Goal: Task Accomplishment & Management: Complete application form

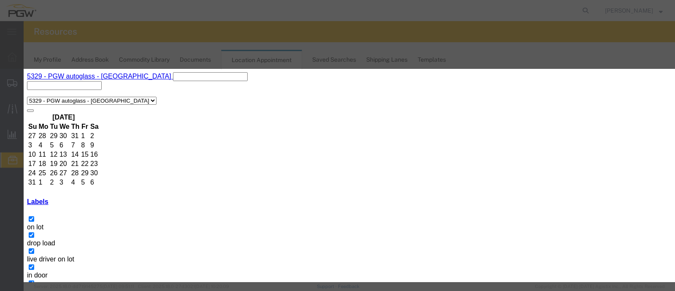
scroll to position [41, 0]
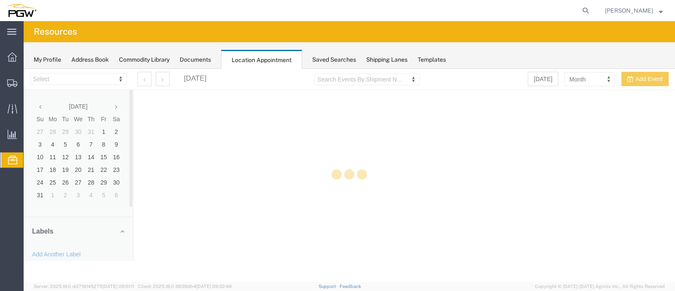
select select "28253"
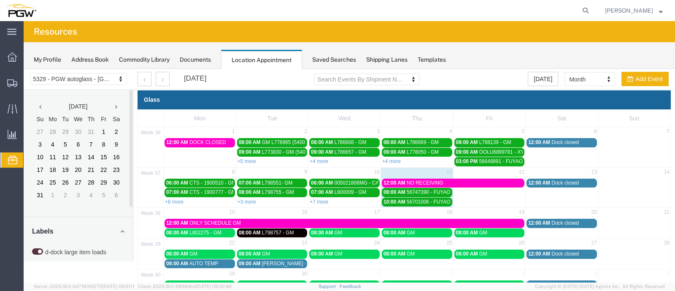
scroll to position [41, 0]
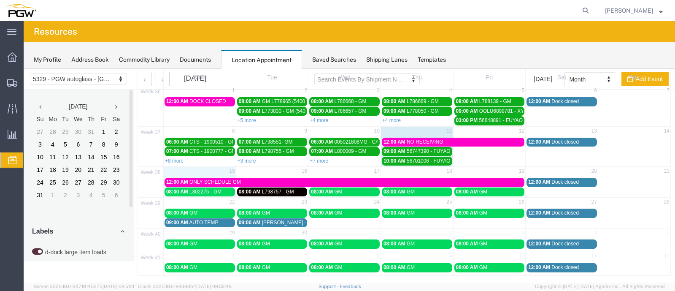
click at [190, 198] on td "22" at bounding box center [200, 203] width 73 height 11
select select "1"
select select
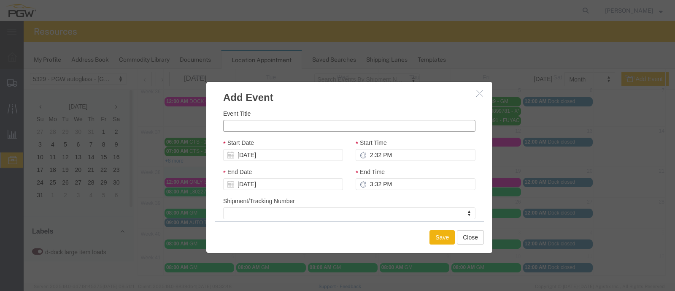
drag, startPoint x: 235, startPoint y: 119, endPoint x: 231, endPoint y: 123, distance: 5.4
paste input "L803810"
type input "L803810 - BEREA GM"
click at [384, 159] on input "2:32 PM" at bounding box center [416, 155] width 120 height 12
type input "9:32 PM"
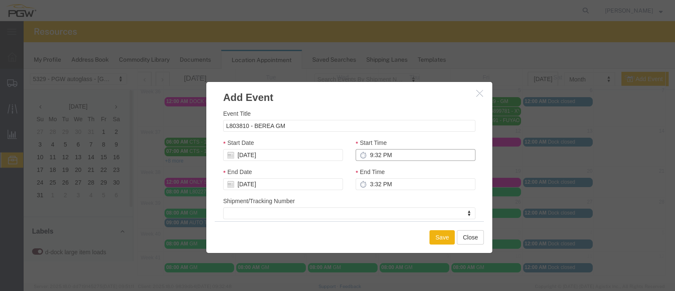
type input "10:32 PM"
type input "9:00 PM"
type input "10:00 PM"
type input "9:00 AM"
type input "10:00 AM"
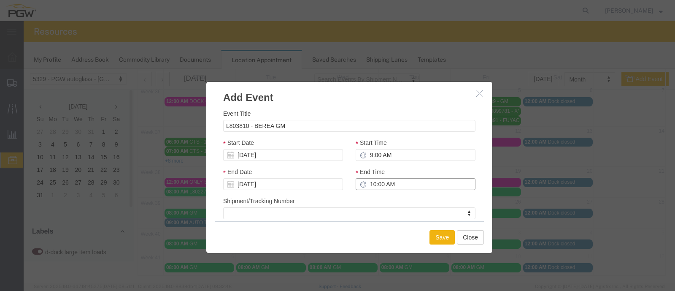
click at [371, 180] on input "10:00 AM" at bounding box center [416, 184] width 120 height 12
click at [439, 235] on button "Save" at bounding box center [442, 237] width 25 height 14
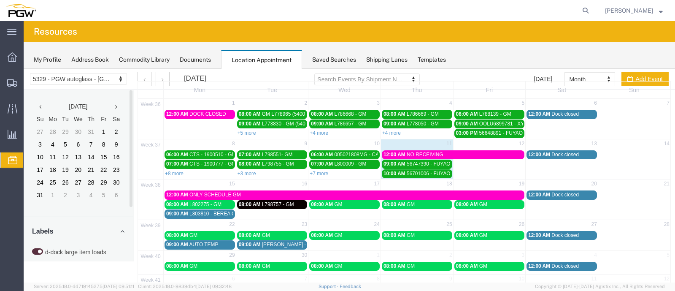
scroll to position [50, 0]
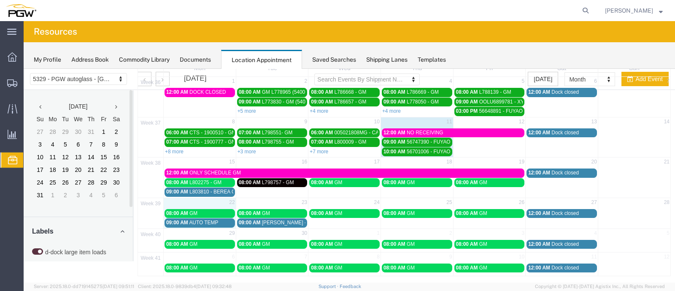
click at [190, 198] on td "22" at bounding box center [200, 203] width 73 height 11
select select "1"
select select
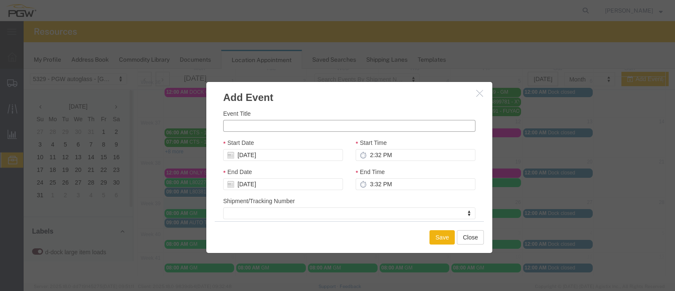
paste input "L801773"
type input "L801773 - PILKINGTON GM"
click at [254, 155] on input "09/22/2025" at bounding box center [283, 155] width 120 height 12
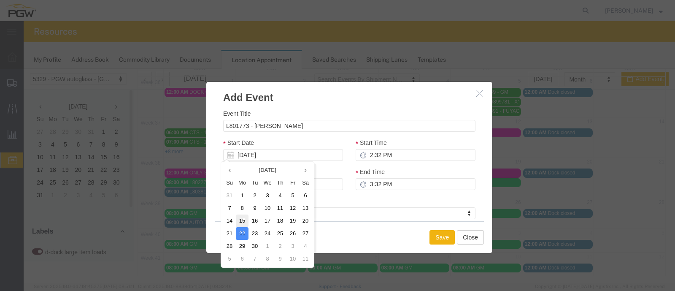
click at [244, 217] on td "15" at bounding box center [242, 220] width 13 height 13
type input "09/15/2025"
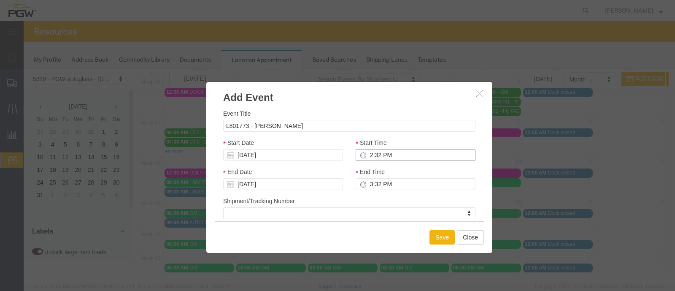
click at [401, 155] on input "2:32 PM" at bounding box center [416, 155] width 120 height 12
type input "10:32 PM"
type input "11:32 PM"
type input "10:00 PM"
type input "11:00 PM"
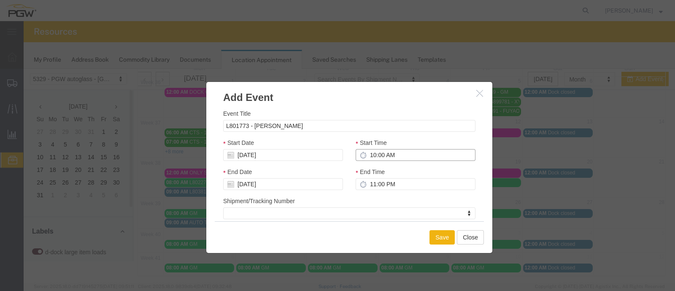
type input "10:00 AM"
type input "11:00 AM"
drag, startPoint x: 374, startPoint y: 179, endPoint x: 375, endPoint y: 184, distance: 5.9
click at [375, 184] on input "11:00 AM" at bounding box center [416, 184] width 120 height 12
click at [396, 187] on input "11:00 AM" at bounding box center [416, 184] width 120 height 12
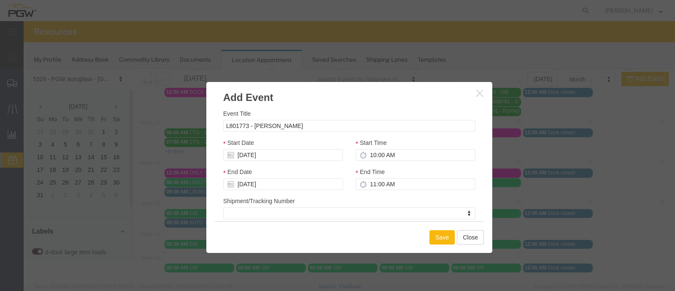
click at [448, 233] on button "Save" at bounding box center [442, 237] width 25 height 14
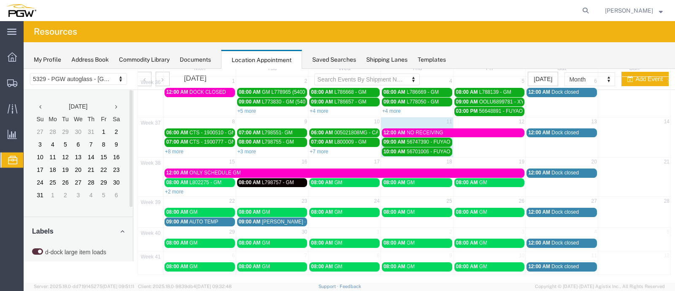
scroll to position [0, 0]
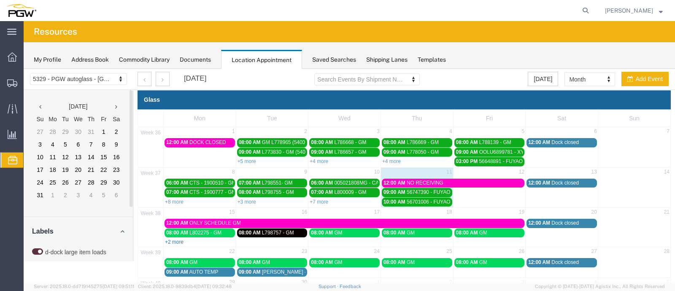
click at [177, 239] on link "+2 more" at bounding box center [174, 242] width 19 height 6
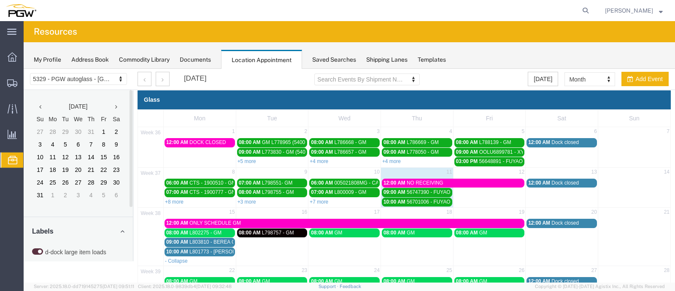
drag, startPoint x: 193, startPoint y: 239, endPoint x: 187, endPoint y: 239, distance: 6.4
click at [610, 245] on td at bounding box center [634, 237] width 73 height 38
select select "1"
select select
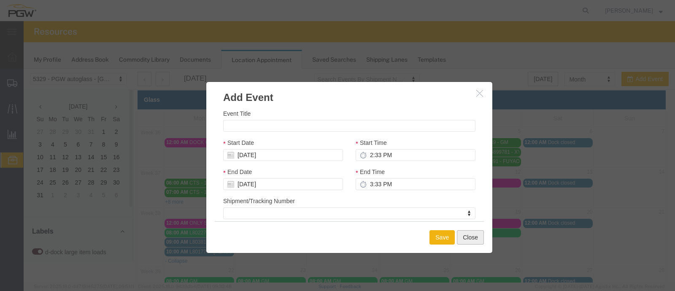
click at [478, 234] on button "Close" at bounding box center [470, 237] width 27 height 14
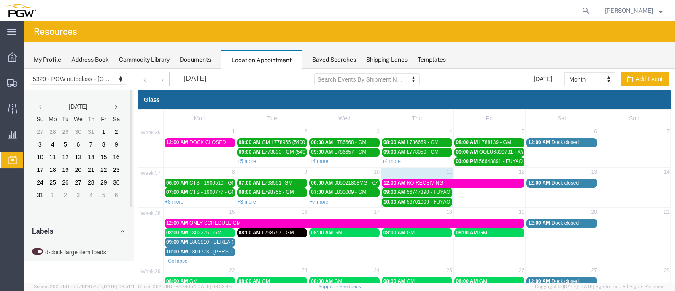
click at [194, 239] on div "09:00 AM L803810 - BEREA GM" at bounding box center [199, 242] width 67 height 6
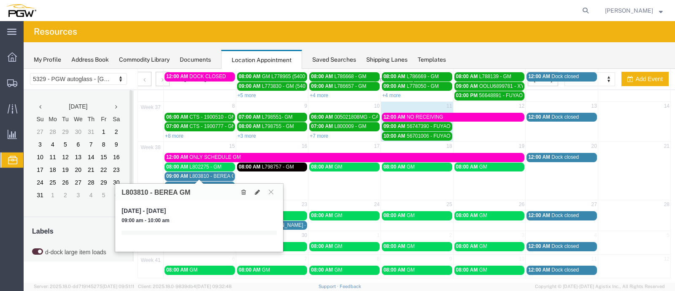
scroll to position [68, 0]
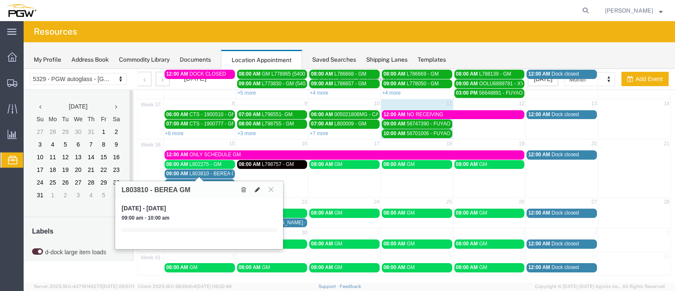
click at [258, 187] on icon at bounding box center [257, 190] width 5 height 6
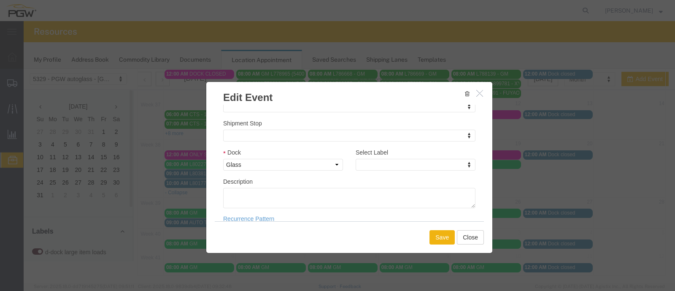
scroll to position [119, 0]
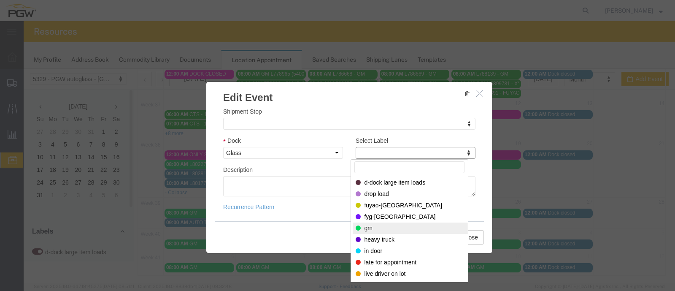
select select "340"
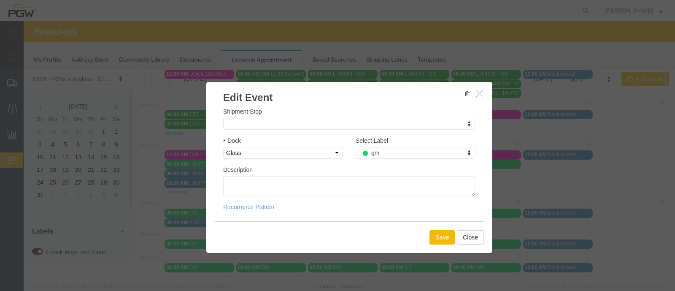
click at [442, 233] on button "Save" at bounding box center [442, 237] width 25 height 14
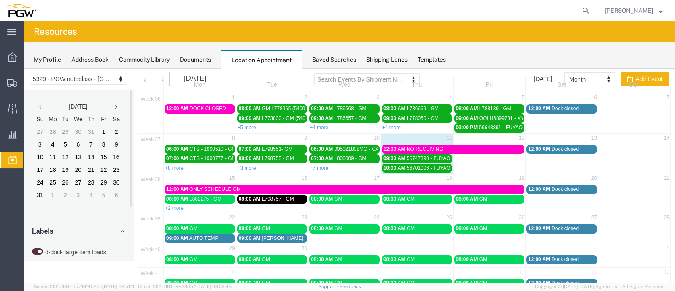
scroll to position [49, 0]
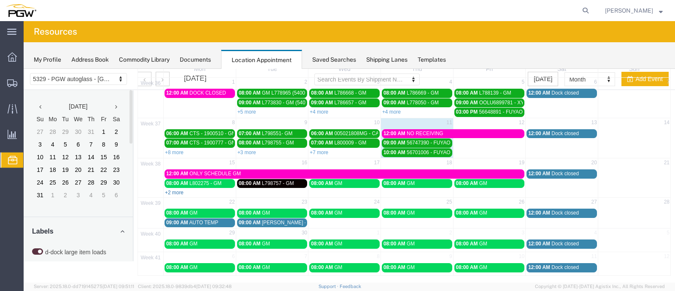
click at [178, 192] on link "+2 more" at bounding box center [174, 193] width 19 height 6
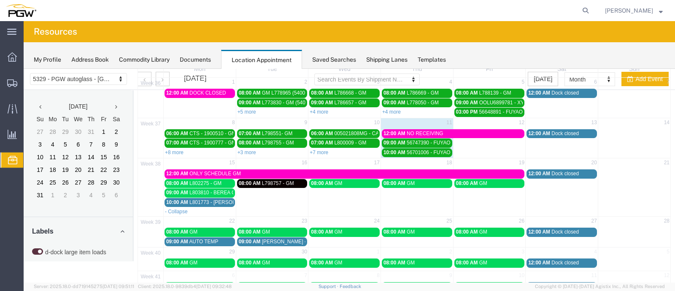
click at [195, 199] on span "L801773 - PILKINGTON GM" at bounding box center [222, 202] width 65 height 6
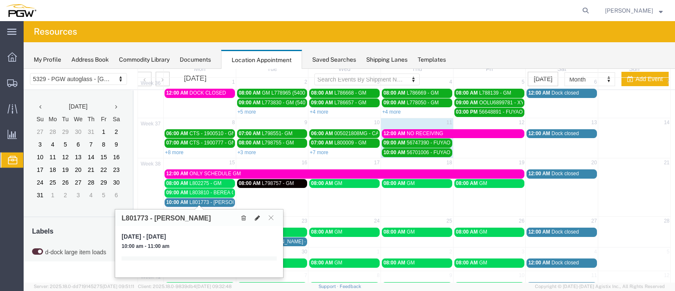
click at [257, 215] on icon at bounding box center [257, 218] width 5 height 6
select select "1"
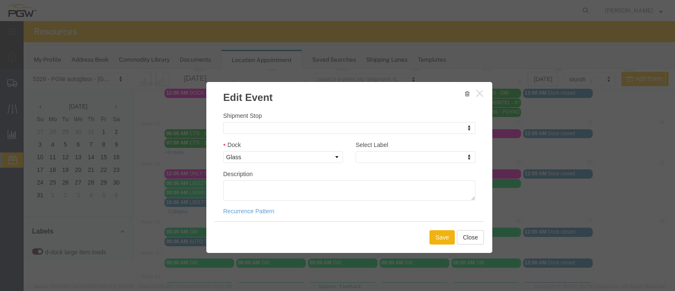
scroll to position [119, 0]
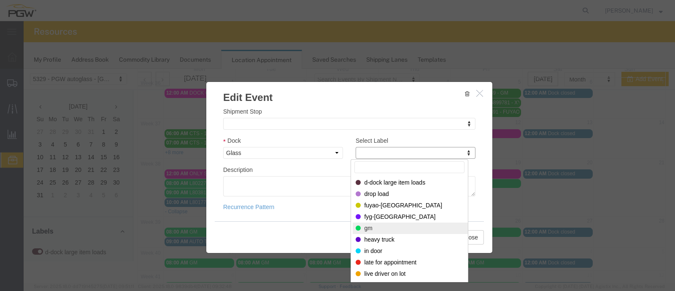
select select "340"
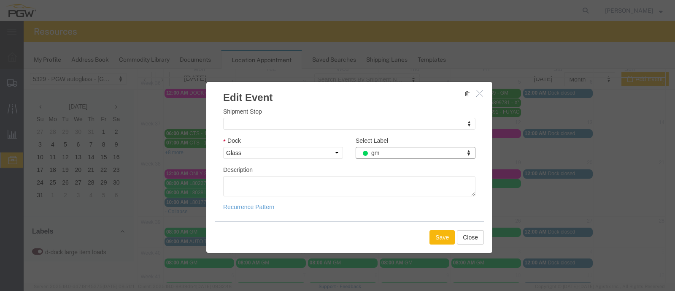
click at [435, 239] on button "Save" at bounding box center [442, 237] width 25 height 14
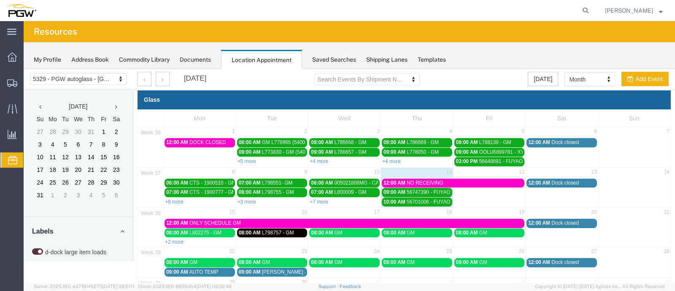
scroll to position [49, 0]
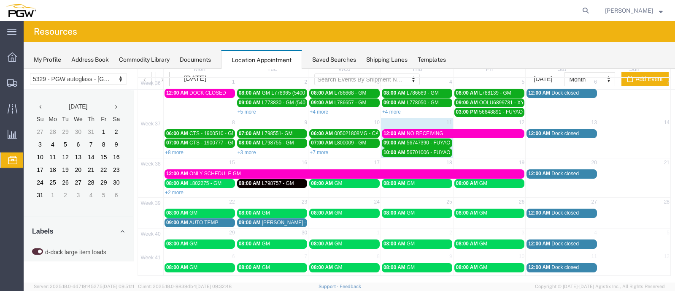
click at [179, 190] on link "+2 more" at bounding box center [174, 193] width 19 height 6
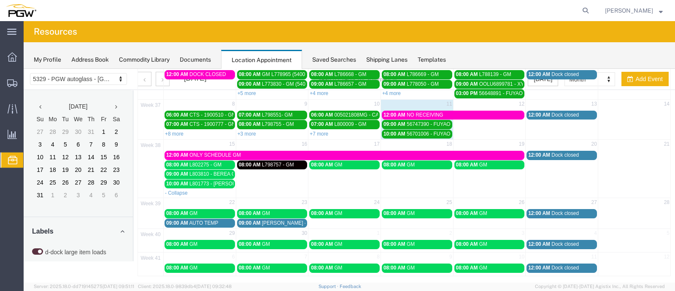
scroll to position [68, 0]
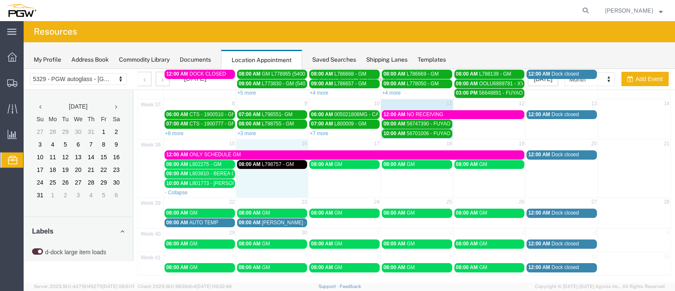
click at [268, 171] on td "08:00 AM L798757 - GM" at bounding box center [272, 174] width 73 height 28
select select "1"
select select
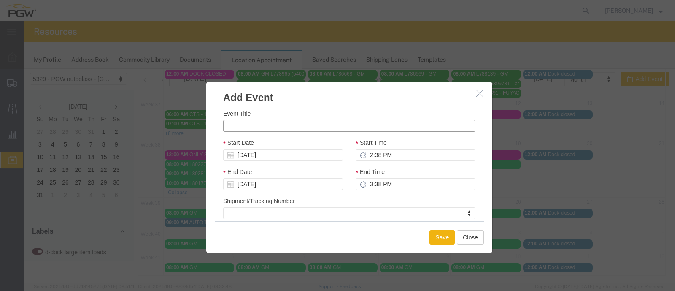
click at [225, 126] on input "Event Title" at bounding box center [349, 126] width 252 height 12
type input "L799864 - VITRO GM"
click at [377, 154] on input "2:38 PM" at bounding box center [416, 155] width 120 height 12
type input "9:38 PM"
type input "10:38 PM"
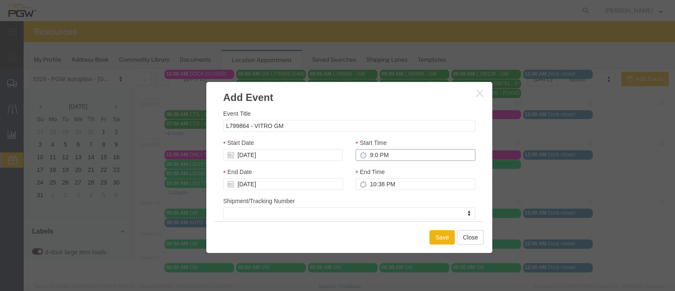
type input "9:00 PM"
type input "10:00 PM"
type input "9:00 AM"
type input "10:00 AM"
click at [345, 95] on h3 "Add Event" at bounding box center [349, 93] width 286 height 23
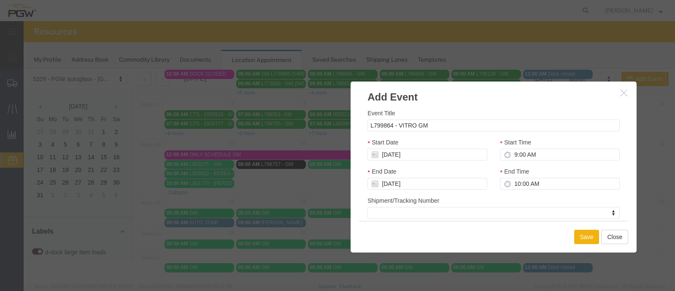
drag, startPoint x: 346, startPoint y: 95, endPoint x: 490, endPoint y: 94, distance: 144.4
click at [490, 94] on h3 "Add Event" at bounding box center [494, 92] width 286 height 23
click at [534, 179] on input "10:00 AM" at bounding box center [560, 184] width 120 height 12
click at [578, 237] on button "Save" at bounding box center [587, 237] width 25 height 14
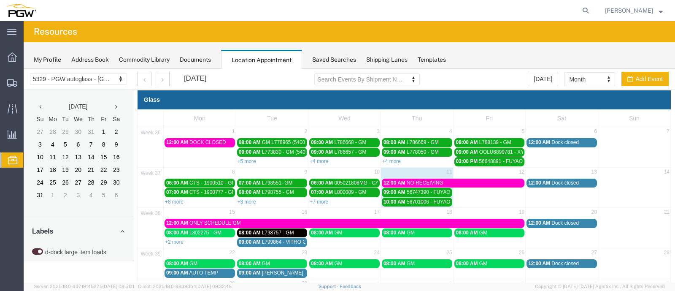
scroll to position [50, 0]
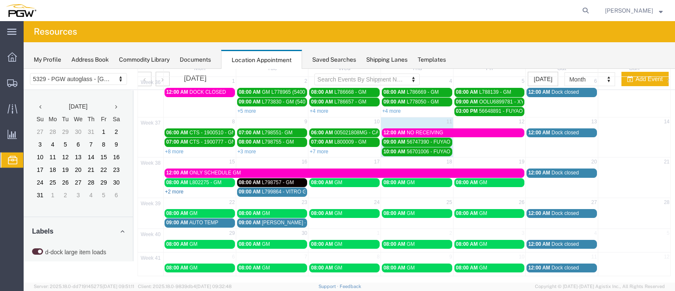
click at [173, 189] on link "+2 more" at bounding box center [174, 192] width 19 height 6
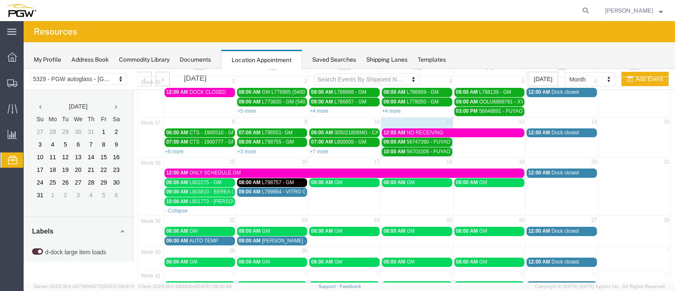
click at [262, 179] on div "08:00 AM L798757 - GM" at bounding box center [272, 182] width 67 height 6
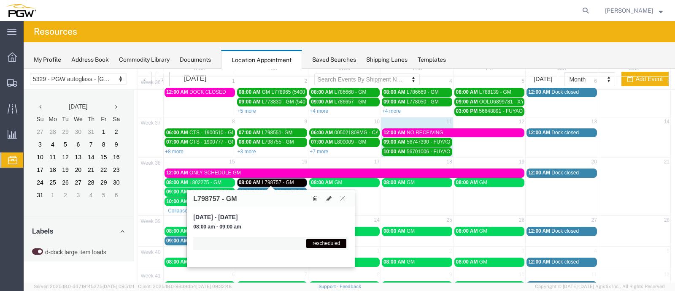
click at [466, 205] on table "38 15 16 17 18 19 20 21 12:00 AM ONLY SCHEDULE GM 12:00 AM Dock closed 08:00 AM…" at bounding box center [404, 185] width 533 height 57
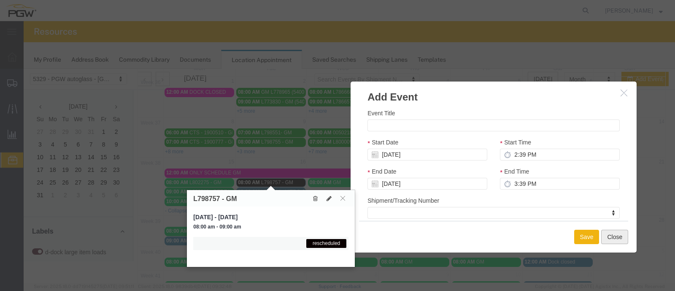
click at [606, 235] on button "Close" at bounding box center [615, 237] width 27 height 14
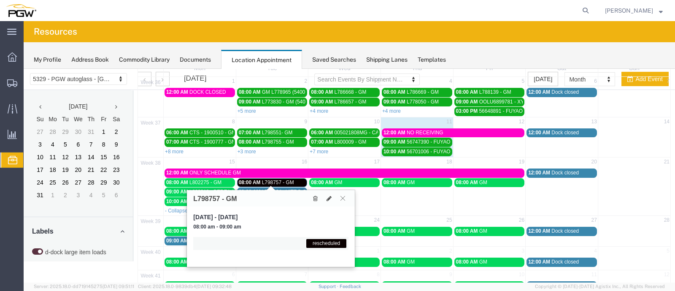
click at [343, 195] on icon at bounding box center [343, 197] width 5 height 5
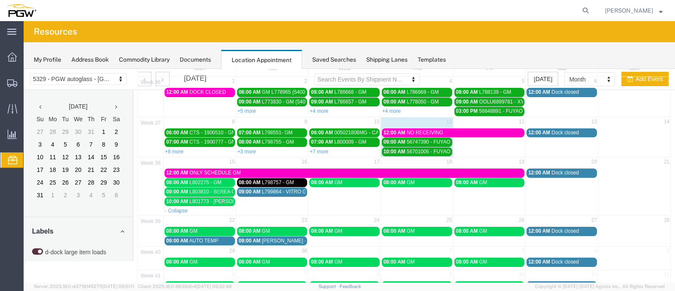
drag, startPoint x: 268, startPoint y: 191, endPoint x: 346, endPoint y: 190, distance: 77.3
click at [621, 182] on td at bounding box center [634, 187] width 73 height 38
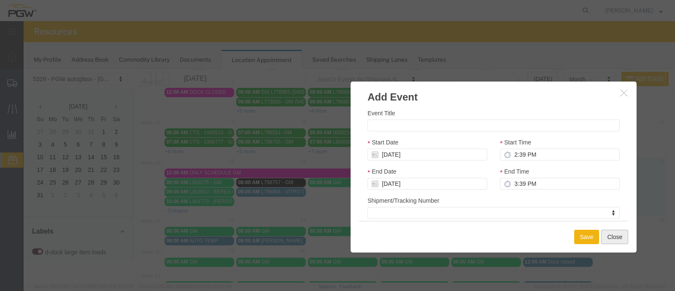
click at [615, 236] on button "Close" at bounding box center [615, 237] width 27 height 14
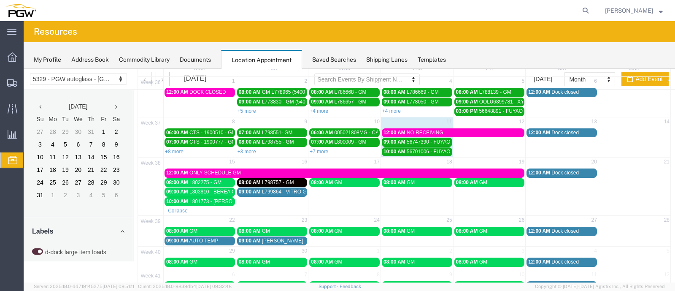
click at [266, 189] on span "L799864 - VITRO GM" at bounding box center [286, 192] width 49 height 6
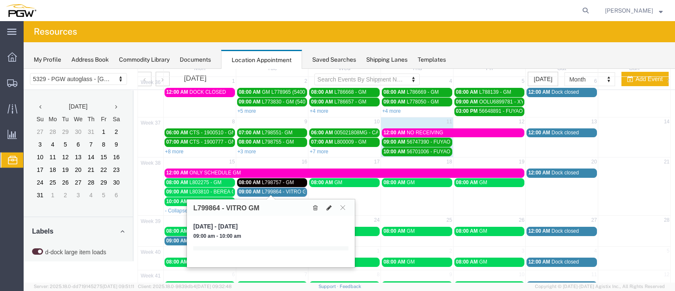
click at [327, 206] on icon at bounding box center [329, 208] width 5 height 6
select select "1"
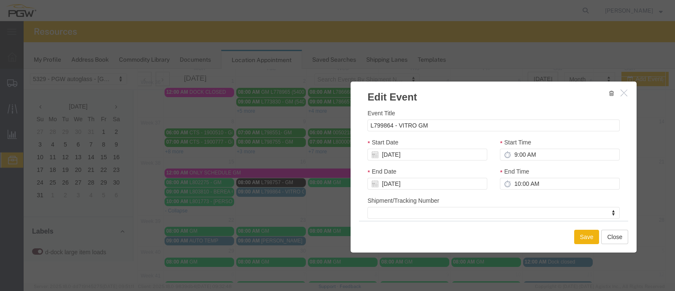
scroll to position [105, 0]
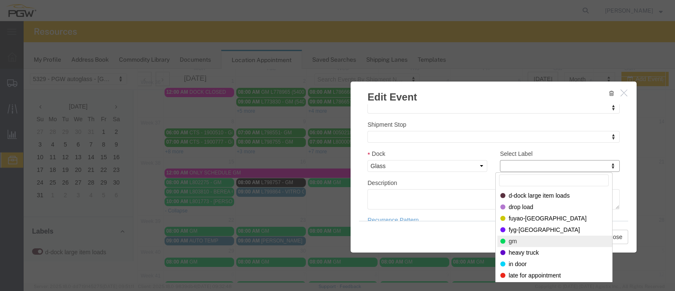
select select "340"
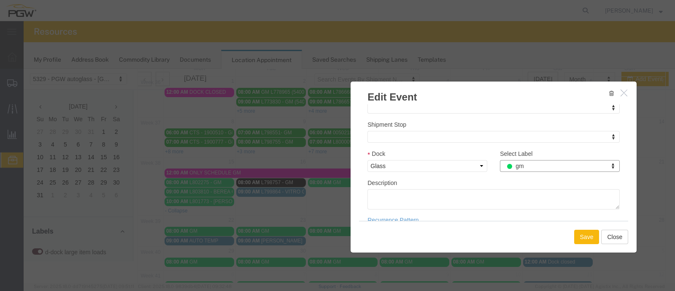
click at [583, 239] on button "Save" at bounding box center [587, 237] width 25 height 14
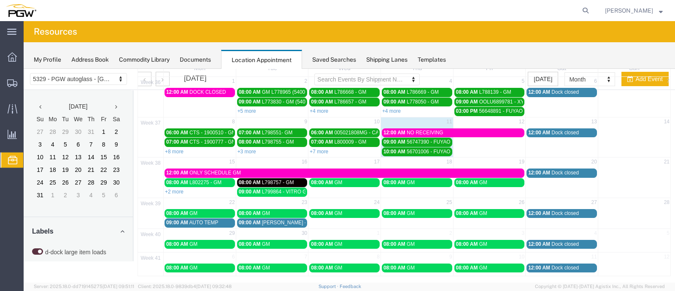
scroll to position [50, 0]
click at [181, 189] on link "+2 more" at bounding box center [174, 192] width 19 height 6
